Goal: Information Seeking & Learning: Compare options

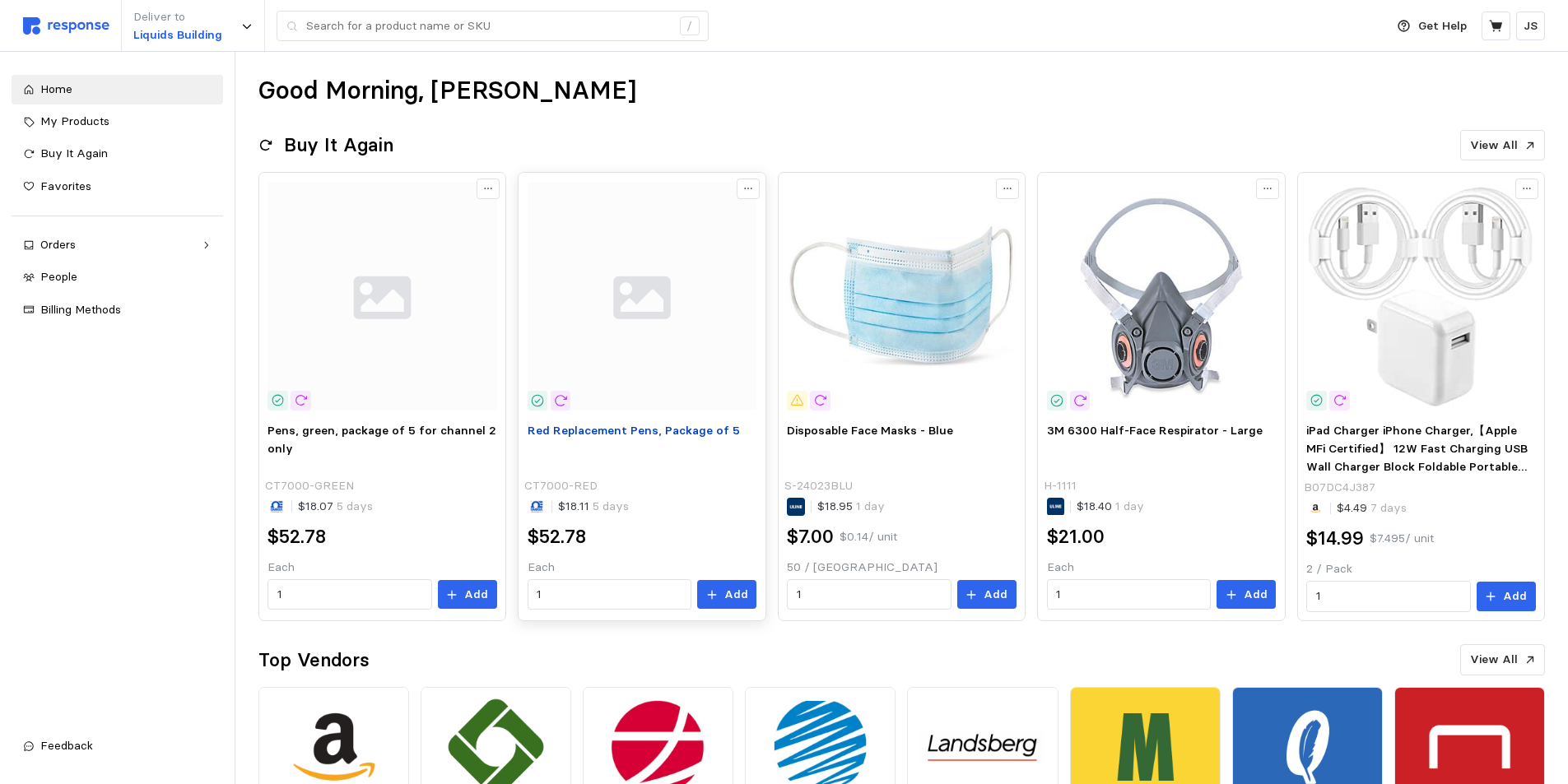
click at [621, 437] on span "Red Replacement Pens, Package of 5" at bounding box center [634, 431] width 213 height 15
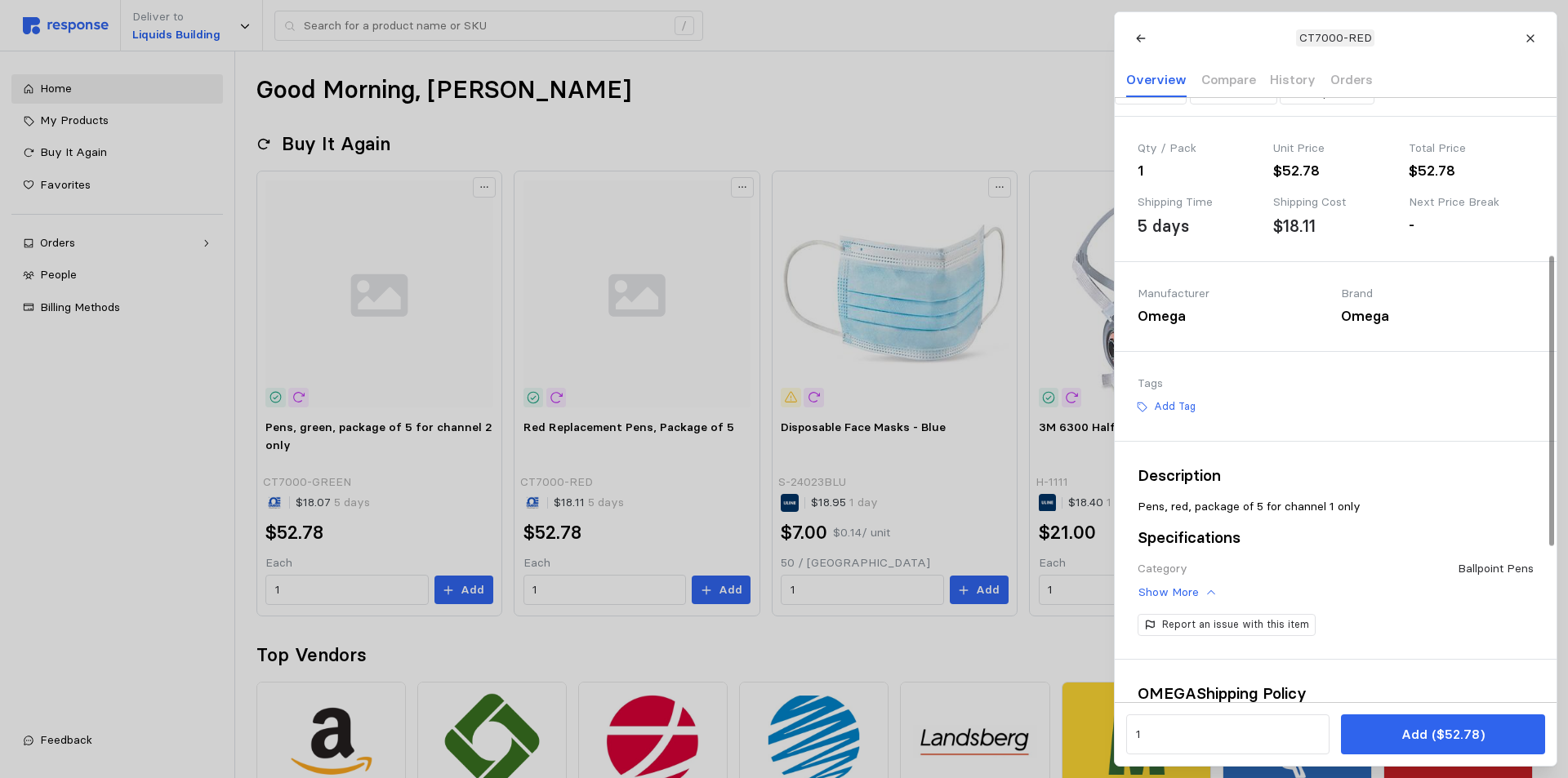
scroll to position [408, 0]
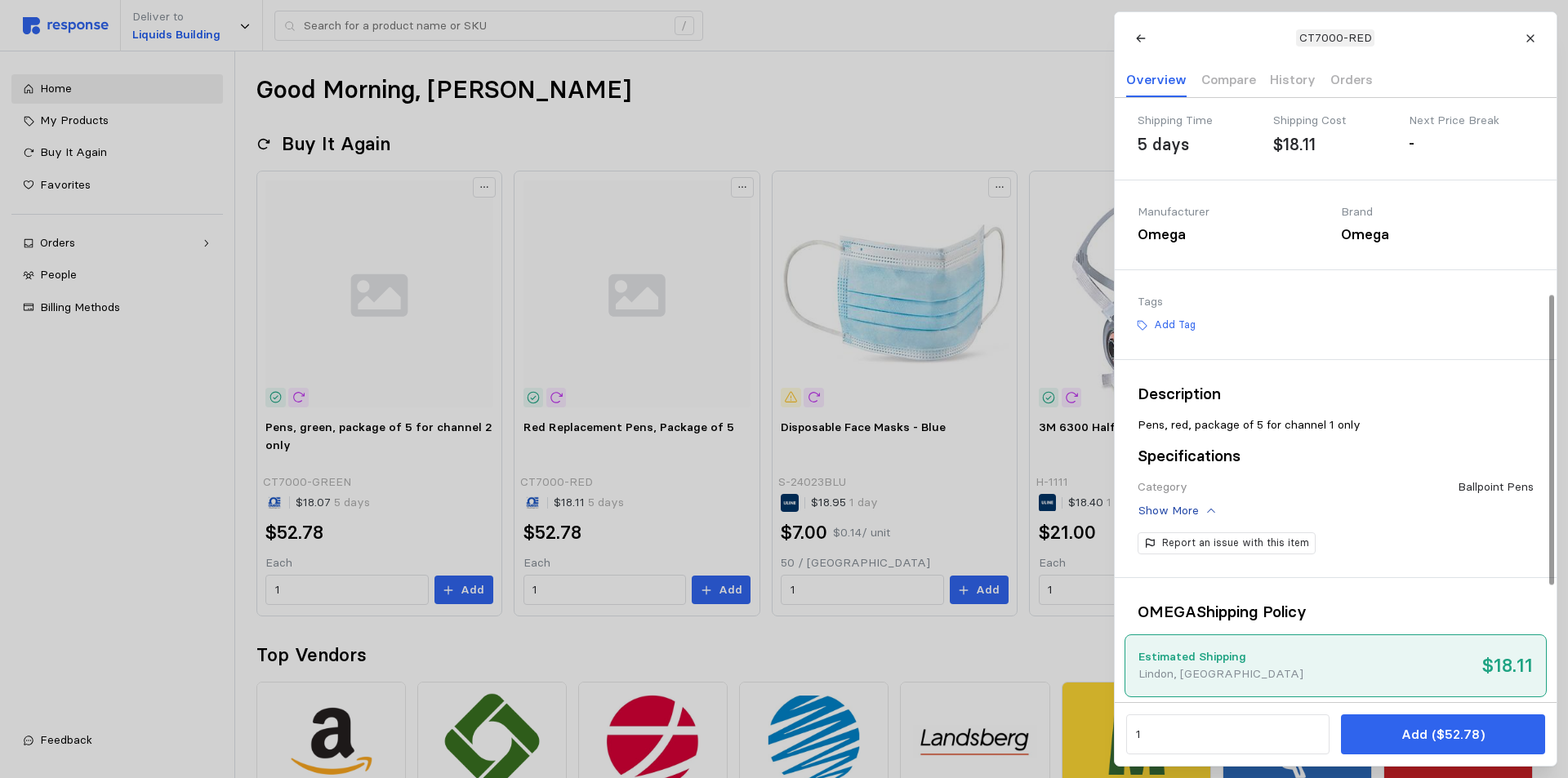
click at [1186, 520] on p "Show More" at bounding box center [1168, 511] width 60 height 18
click at [1190, 520] on p "Show Less" at bounding box center [1167, 511] width 57 height 18
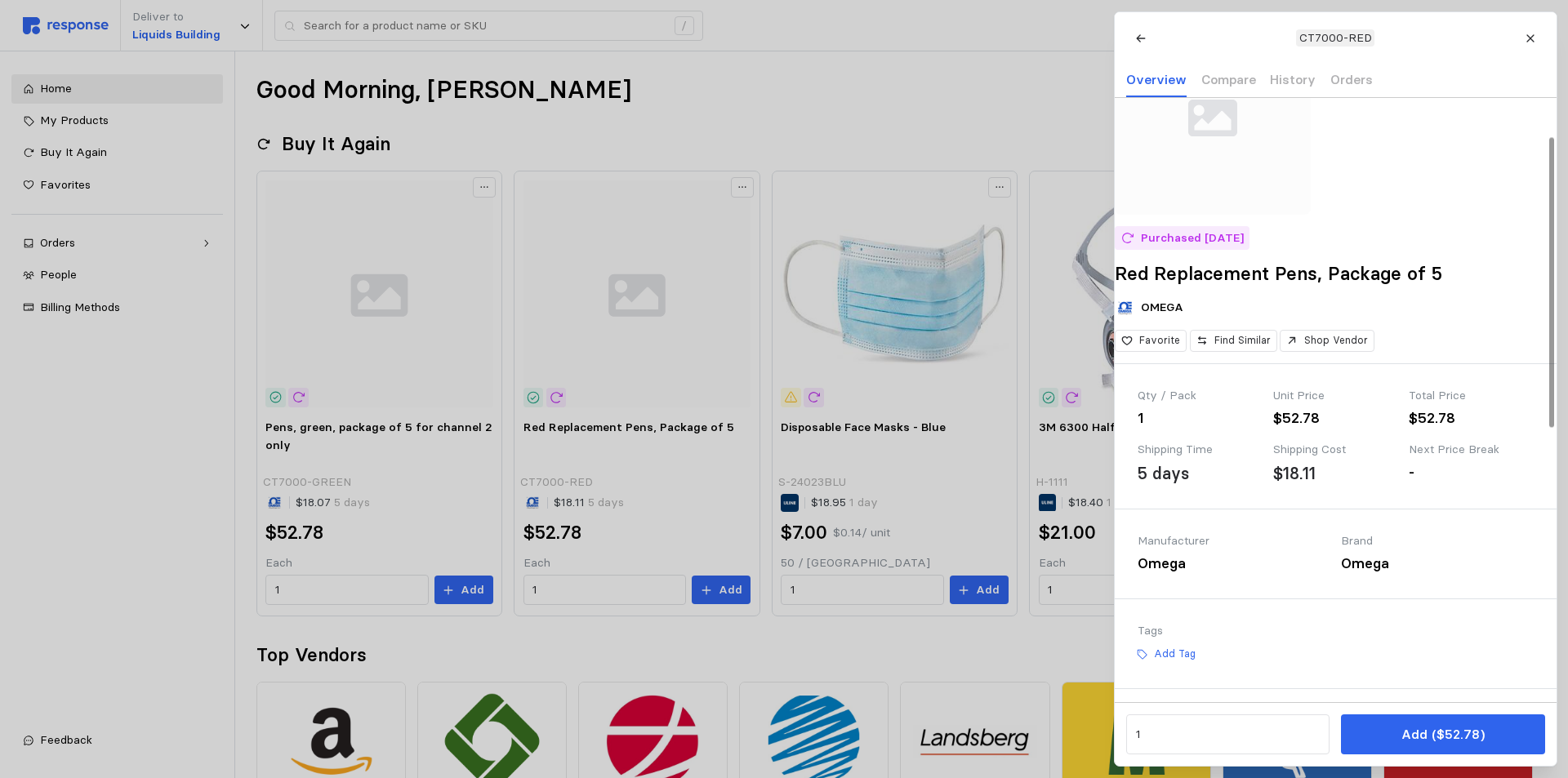
scroll to position [0, 0]
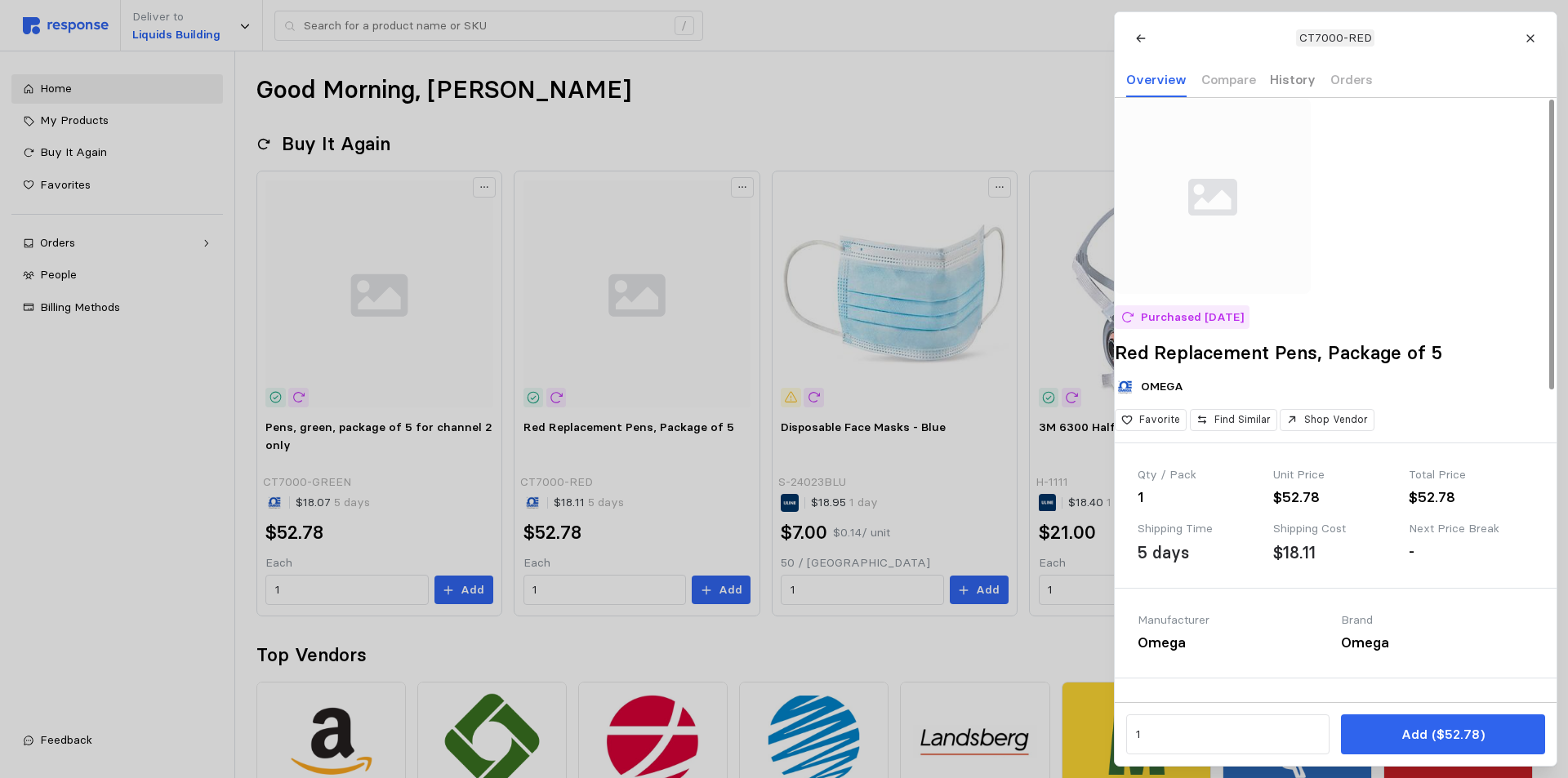
click at [1293, 91] on div "History" at bounding box center [1292, 80] width 45 height 33
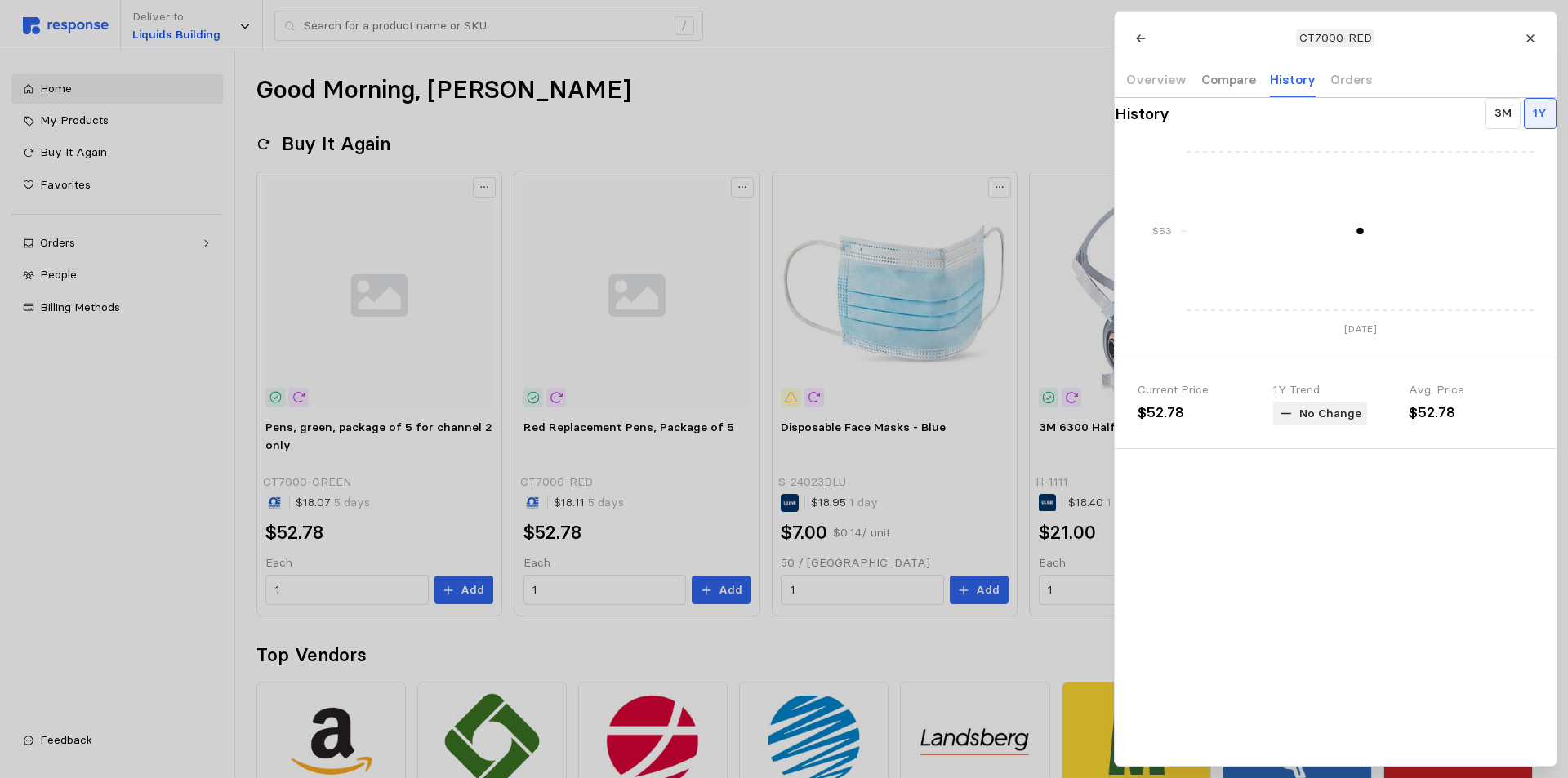
click at [1238, 86] on p "Compare" at bounding box center [1227, 80] width 55 height 20
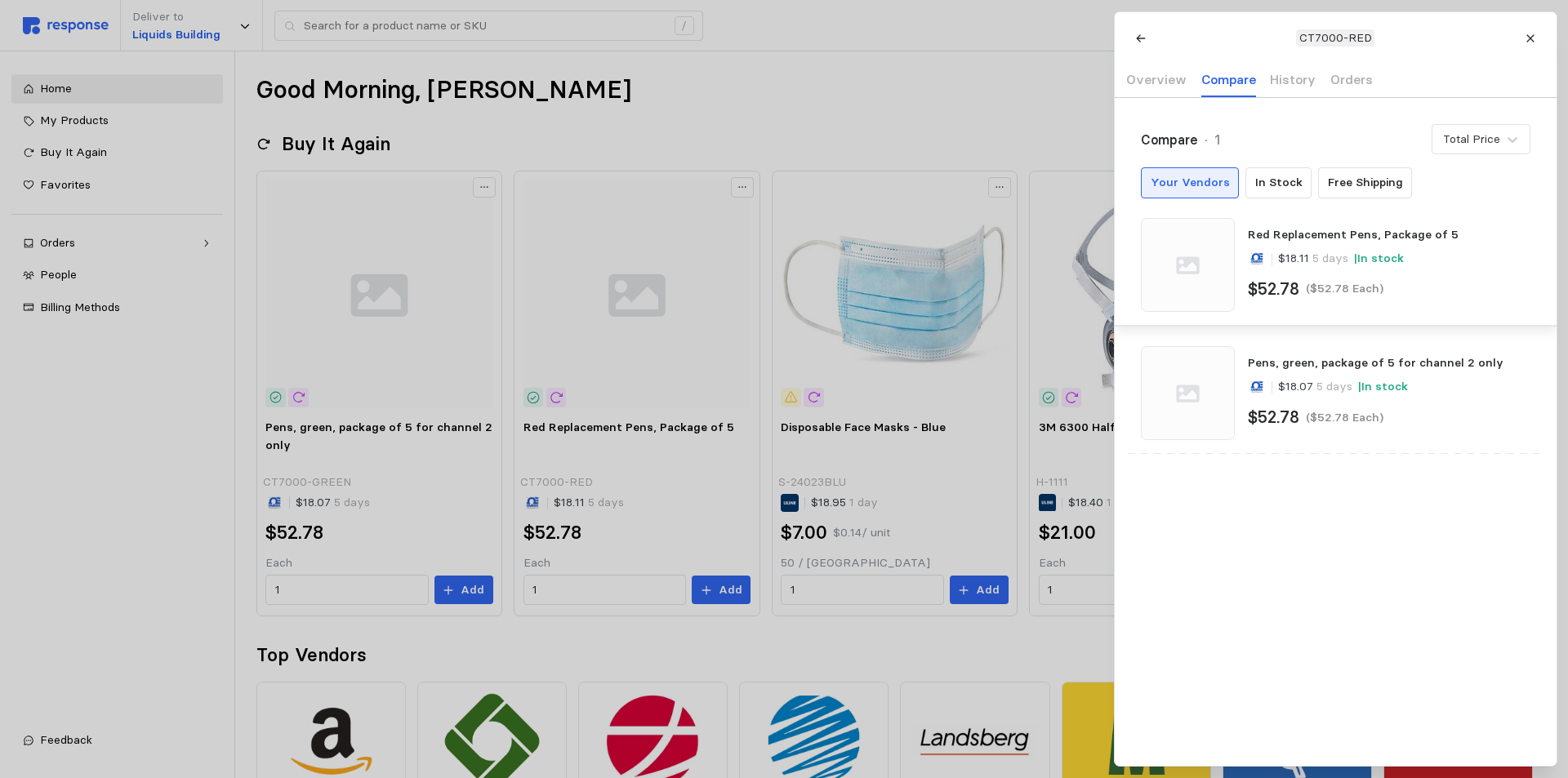
click at [1176, 183] on p "Your Vendors" at bounding box center [1189, 182] width 80 height 18
click at [1254, 614] on div "Compare · 1 Total Price Your Vendors In Stock Free Shipping Red Replacement Pen…" at bounding box center [1335, 432] width 442 height 668
click at [1317, 539] on div "Compare · 1 Total Price Your Vendors In Stock Free Shipping Red Replacement Pen…" at bounding box center [1335, 432] width 442 height 668
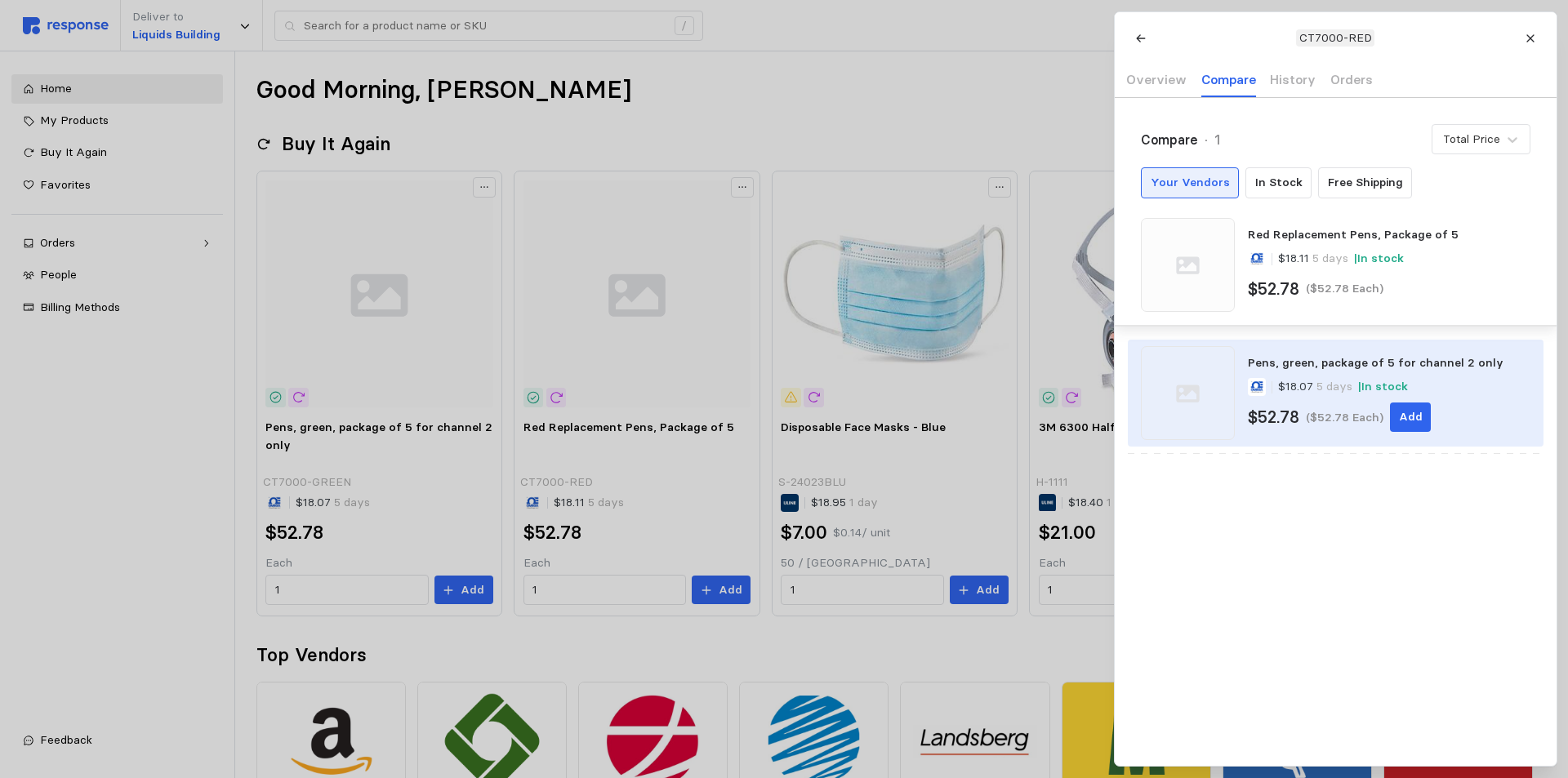
click at [1325, 357] on div "Pens, green, package of 5 for channel 2 only" at bounding box center [1388, 363] width 281 height 18
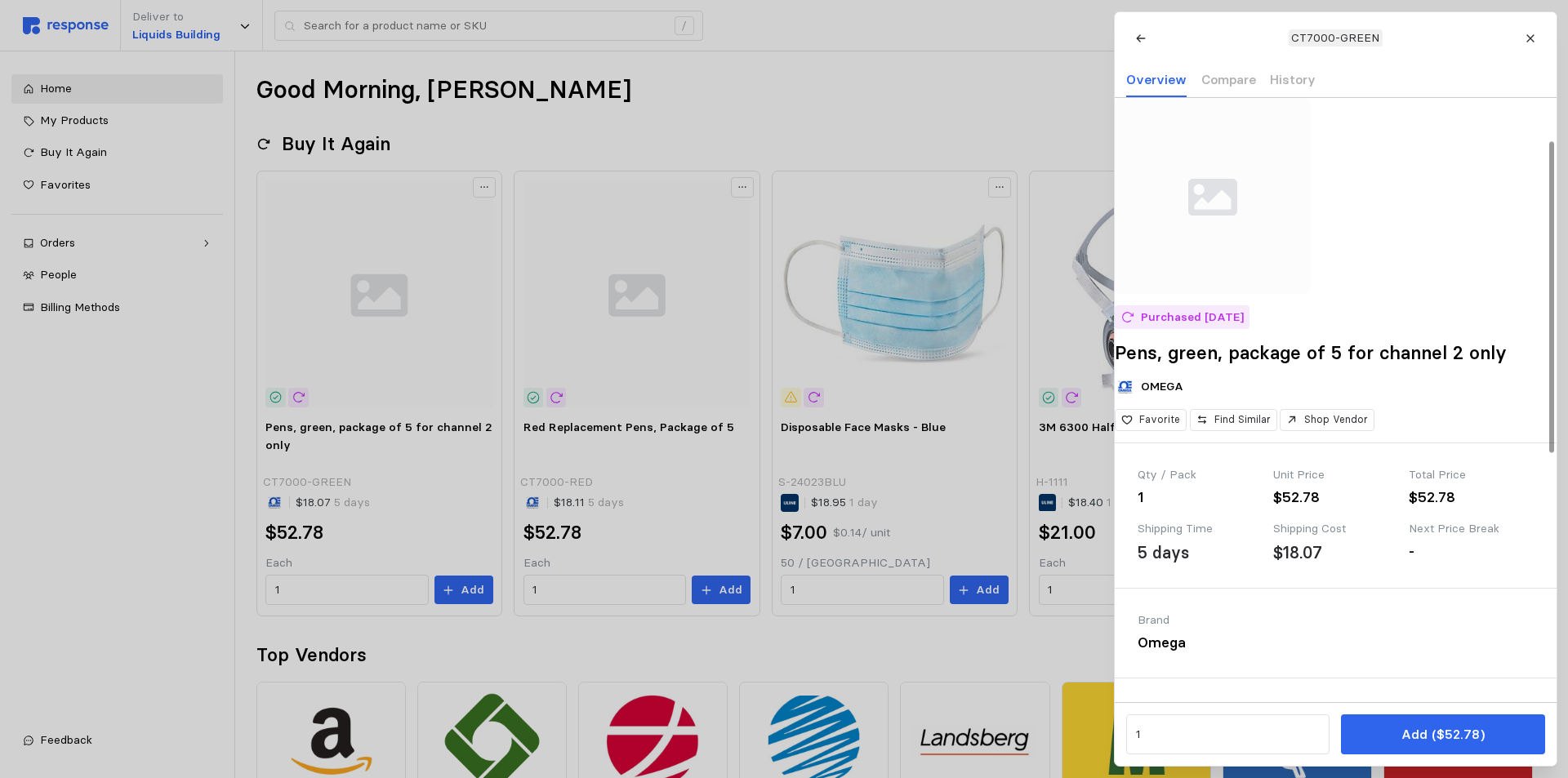
scroll to position [81, 0]
